Goal: Task Accomplishment & Management: Use online tool/utility

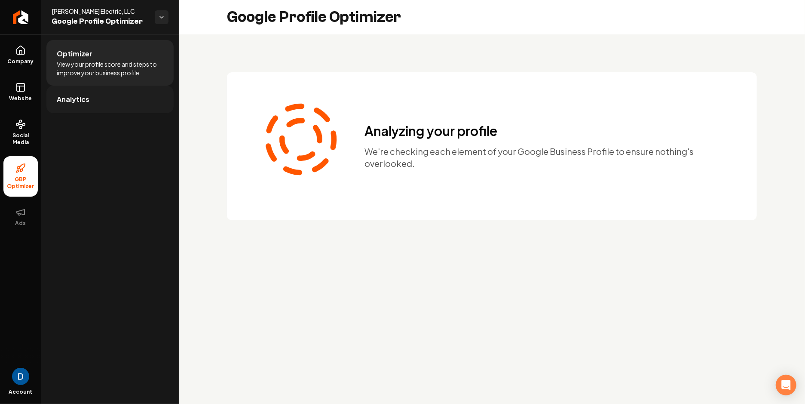
click at [118, 102] on link "Analytics" at bounding box center [109, 100] width 127 height 28
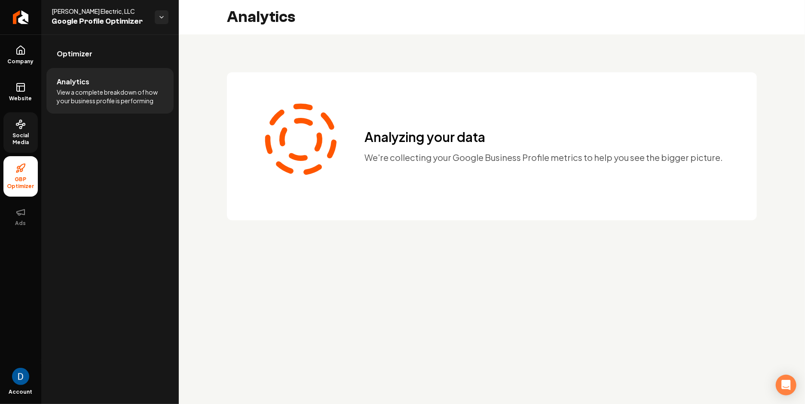
click at [19, 139] on span "Social Media" at bounding box center [20, 139] width 34 height 14
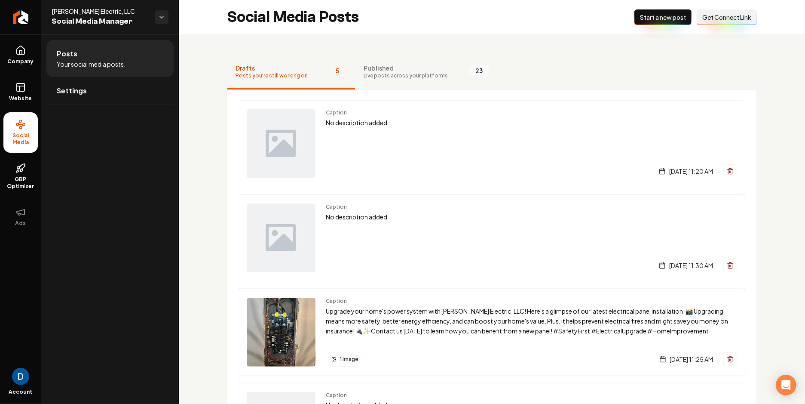
click at [443, 77] on button "Published Live posts across your platforms 23" at bounding box center [426, 72] width 143 height 34
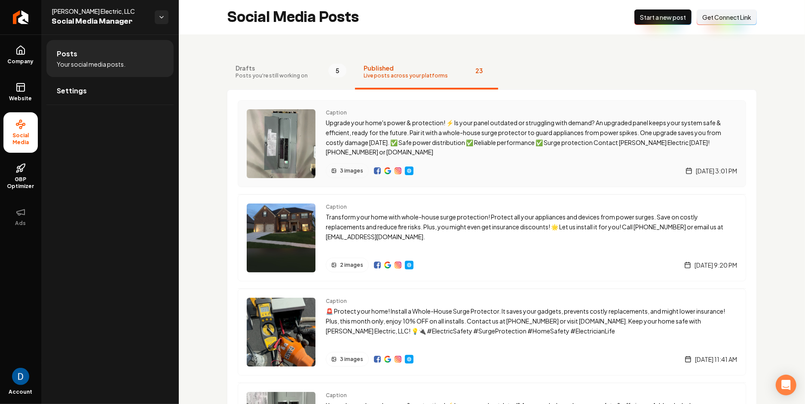
click at [388, 169] on img "Main content area" at bounding box center [387, 170] width 7 height 7
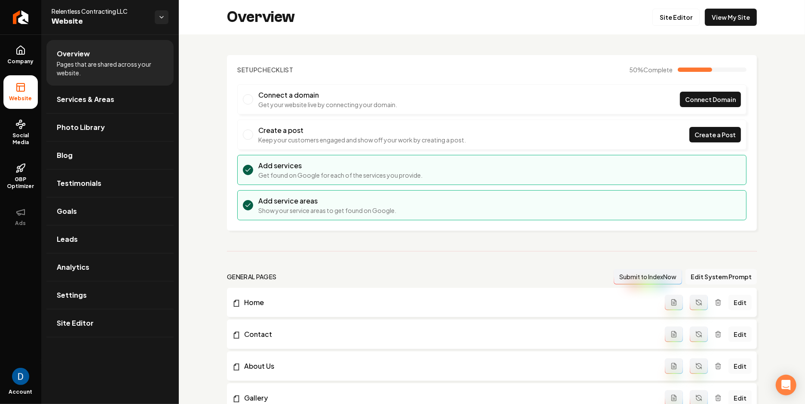
scroll to position [1777, 0]
